Goal: Task Accomplishment & Management: Use online tool/utility

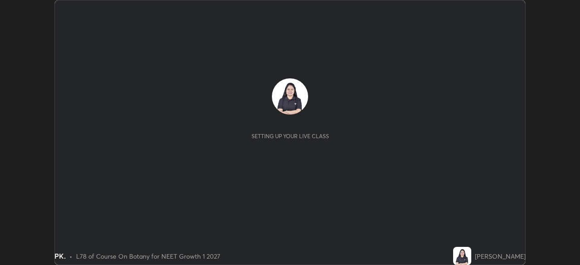
scroll to position [265, 579]
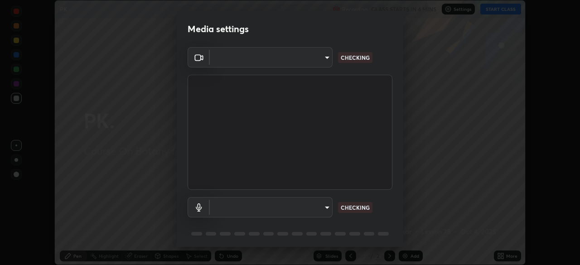
type input "5402053dac797fbd6203b9055fefd71c8703e877445e1219393e3e645ba4b0f2"
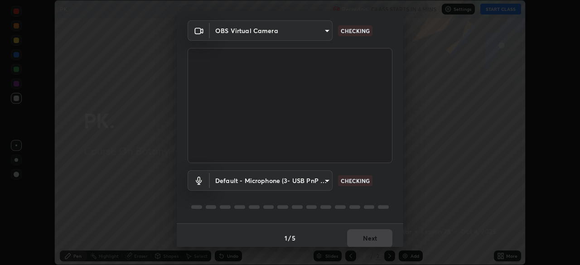
scroll to position [32, 0]
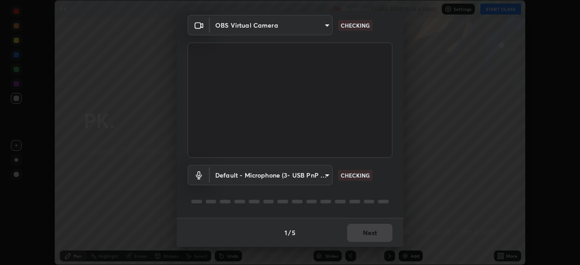
click at [324, 176] on body "Erase all PK. Recording CLASS STARTS IN 4 MINS Settings START CLASS Setting up …" at bounding box center [290, 132] width 580 height 265
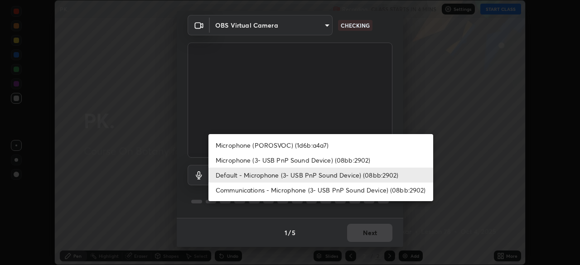
click at [349, 158] on li "Microphone (3- USB PnP Sound Device) (08bb:2902)" at bounding box center [320, 160] width 225 height 15
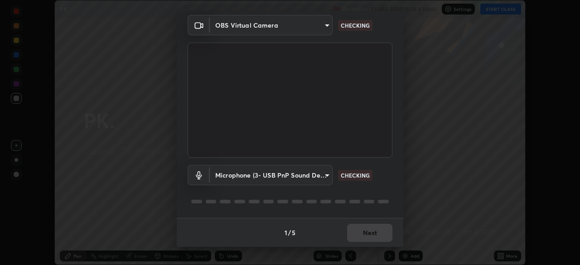
type input "a3a3097e40d18425eb5f5ea4a7a0b0ef9c34029afdfcc8a89851ecbf290cf957"
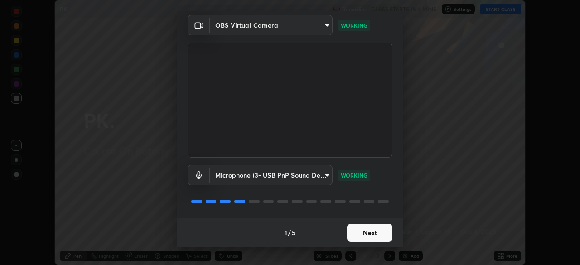
click at [363, 232] on button "Next" at bounding box center [369, 233] width 45 height 18
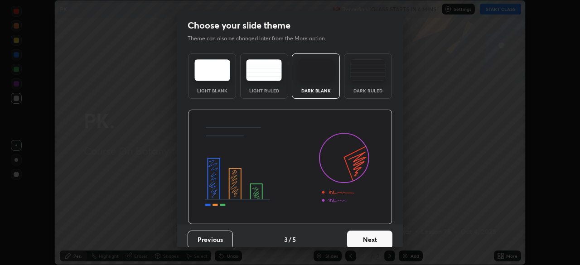
click at [362, 231] on button "Next" at bounding box center [369, 239] width 45 height 18
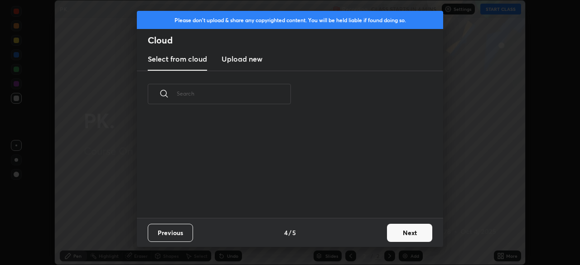
scroll to position [3, 5]
click at [392, 229] on button "Next" at bounding box center [409, 233] width 45 height 18
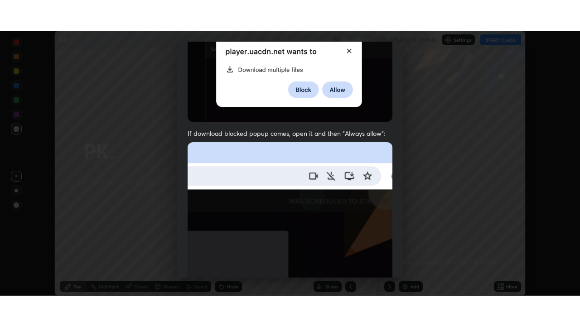
scroll to position [217, 0]
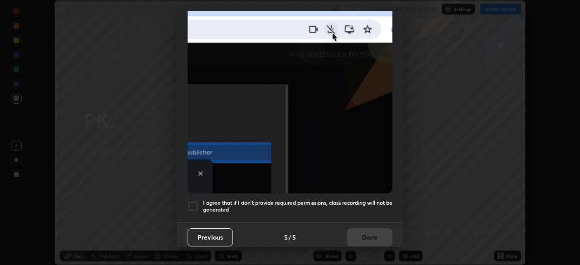
click at [334, 199] on h5 "I agree that if I don't provide required permissions, class recording will not …" at bounding box center [297, 206] width 189 height 14
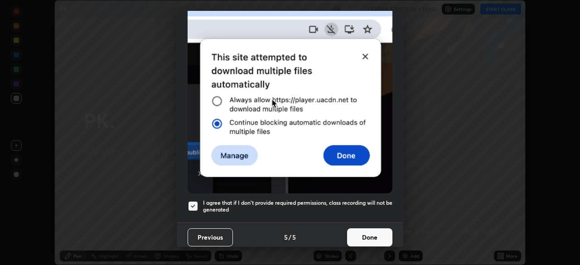
click at [360, 235] on button "Done" at bounding box center [369, 237] width 45 height 18
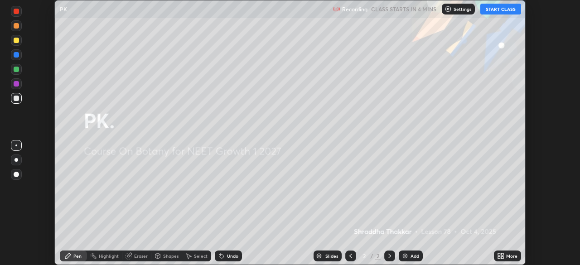
click at [494, 11] on button "START CLASS" at bounding box center [500, 9] width 41 height 11
click at [503, 255] on icon at bounding box center [502, 254] width 2 height 2
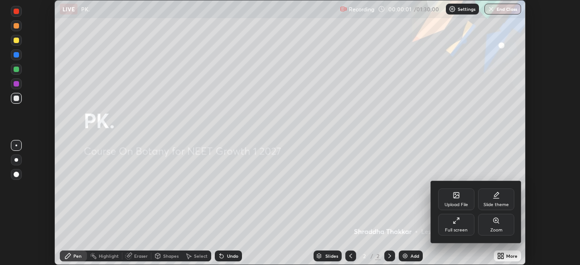
click at [455, 222] on icon at bounding box center [454, 222] width 2 height 2
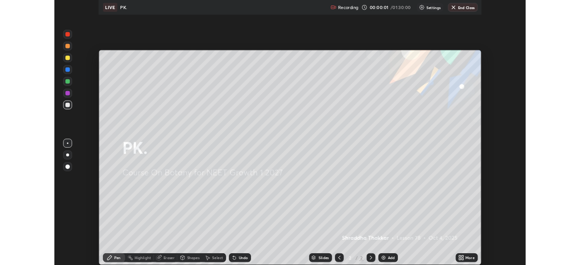
scroll to position [326, 580]
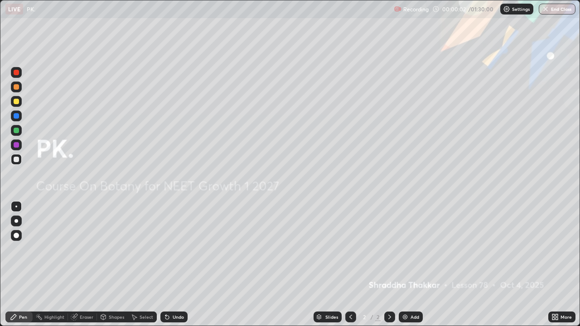
click at [404, 264] on img at bounding box center [404, 316] width 7 height 7
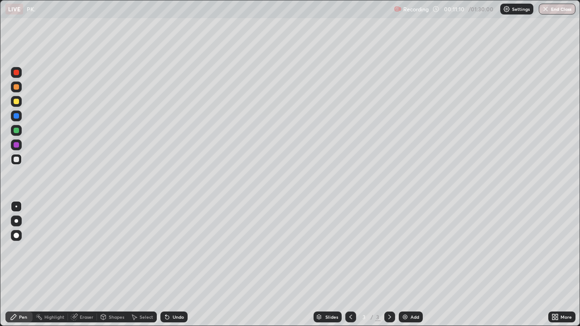
click at [174, 264] on div "Undo" at bounding box center [178, 317] width 11 height 5
click at [175, 264] on div "Undo" at bounding box center [178, 317] width 11 height 5
click at [171, 264] on div "Undo" at bounding box center [173, 317] width 27 height 11
click at [175, 264] on div "Undo" at bounding box center [178, 317] width 11 height 5
click at [177, 264] on div "Undo" at bounding box center [178, 317] width 11 height 5
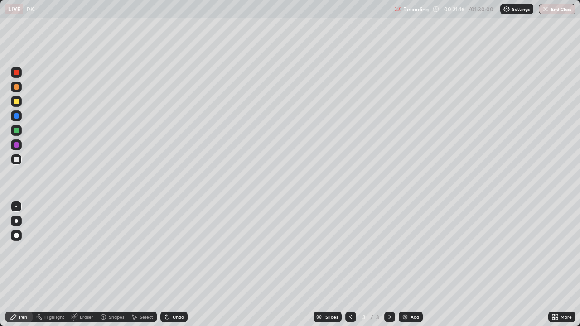
click at [173, 264] on div "Undo" at bounding box center [178, 317] width 11 height 5
click at [174, 264] on div "Undo" at bounding box center [173, 317] width 27 height 11
click at [173, 264] on div "Undo" at bounding box center [173, 317] width 27 height 11
click at [172, 264] on div "Undo" at bounding box center [173, 317] width 27 height 11
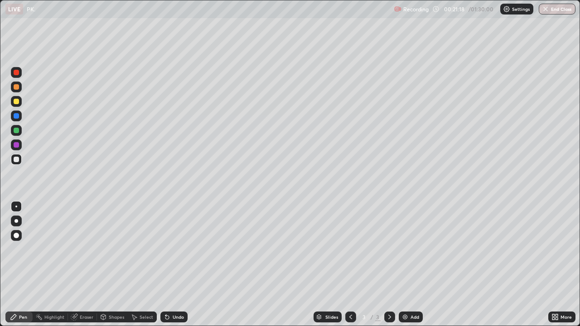
click at [169, 264] on div "Undo" at bounding box center [173, 317] width 27 height 11
click at [172, 264] on div "Undo" at bounding box center [173, 317] width 27 height 11
click at [557, 264] on icon at bounding box center [556, 318] width 2 height 2
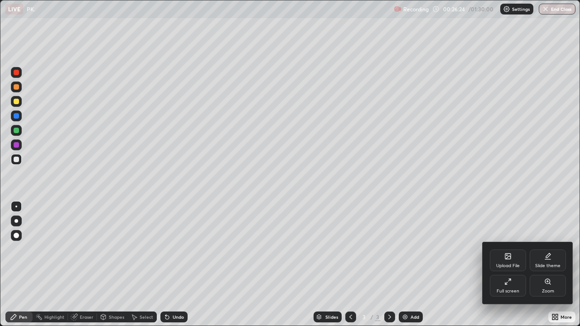
click at [504, 264] on div "Full screen" at bounding box center [507, 291] width 23 height 5
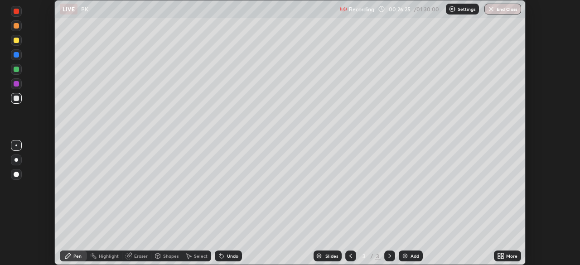
scroll to position [45019, 44704]
